Goal: Information Seeking & Learning: Learn about a topic

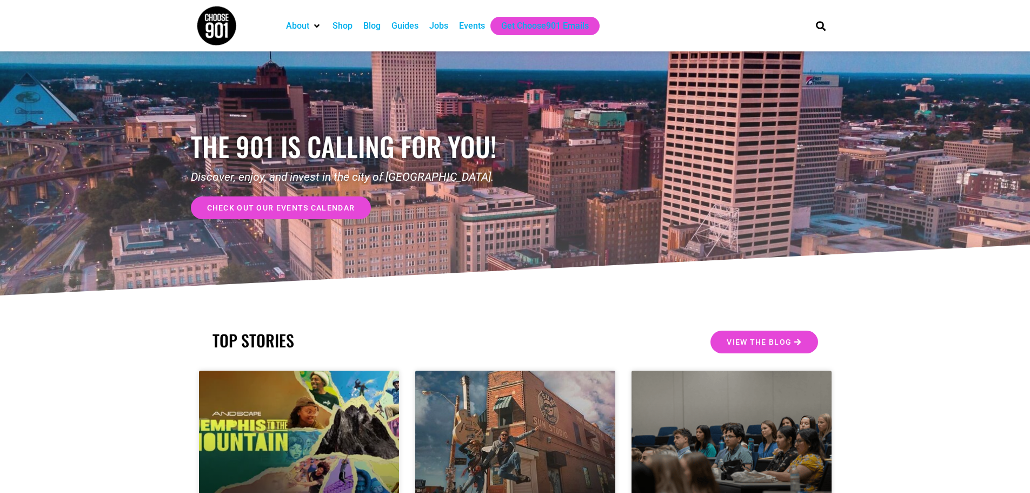
click at [435, 29] on div "Jobs" at bounding box center [438, 25] width 19 height 13
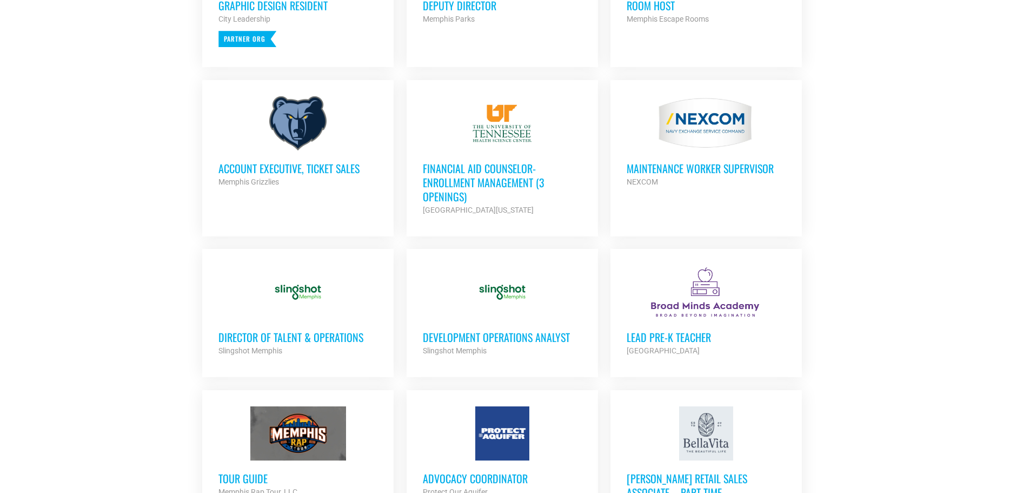
scroll to position [595, 0]
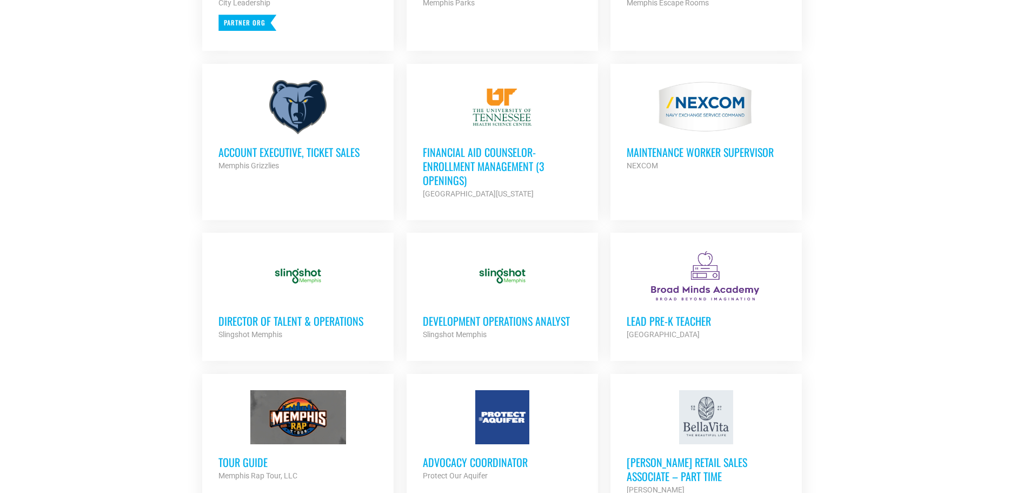
click at [466, 321] on h3 "Development Operations Analyst" at bounding box center [502, 321] width 159 height 14
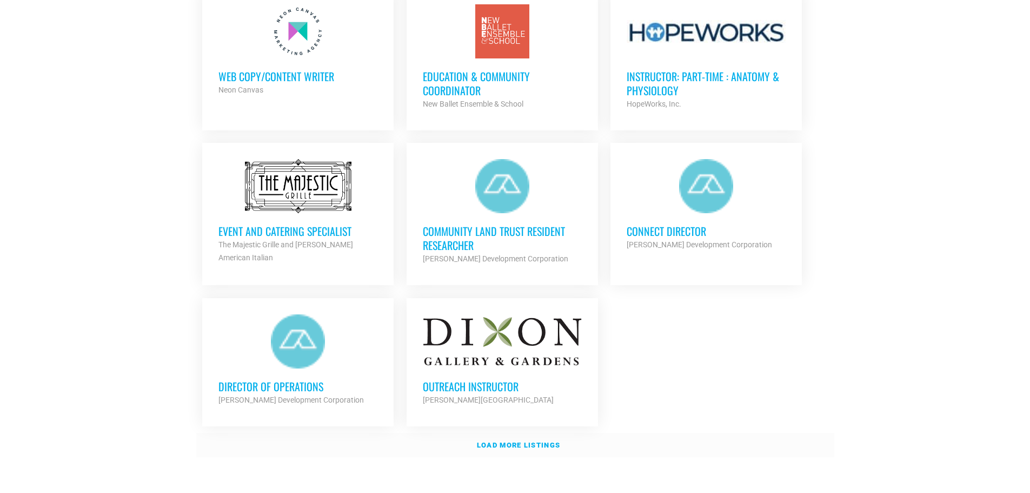
scroll to position [1189, 0]
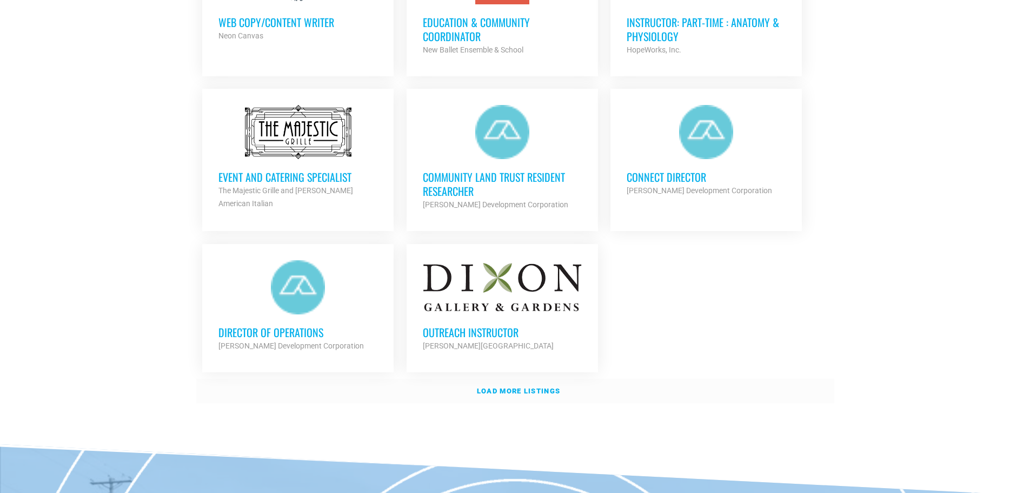
click at [504, 390] on strong "Load more listings" at bounding box center [518, 391] width 83 height 8
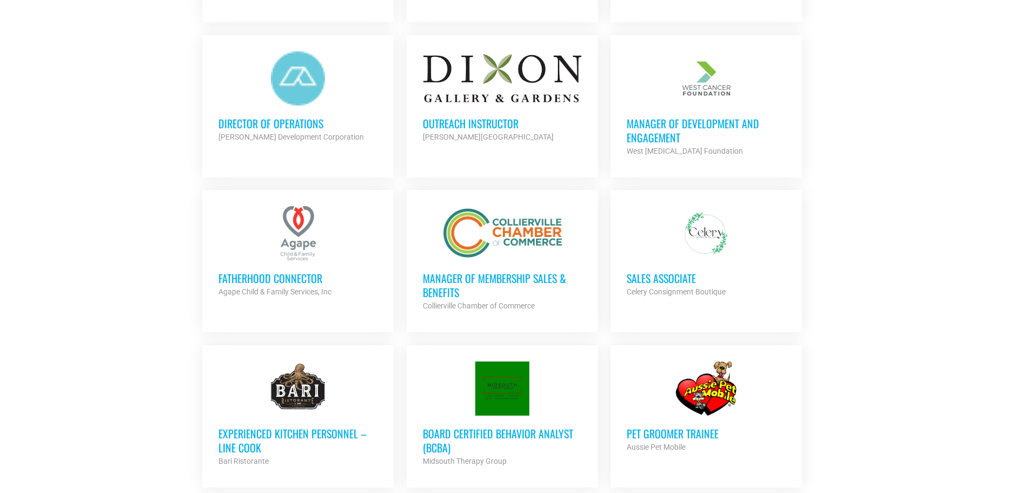
scroll to position [1406, 0]
